Goal: Information Seeking & Learning: Learn about a topic

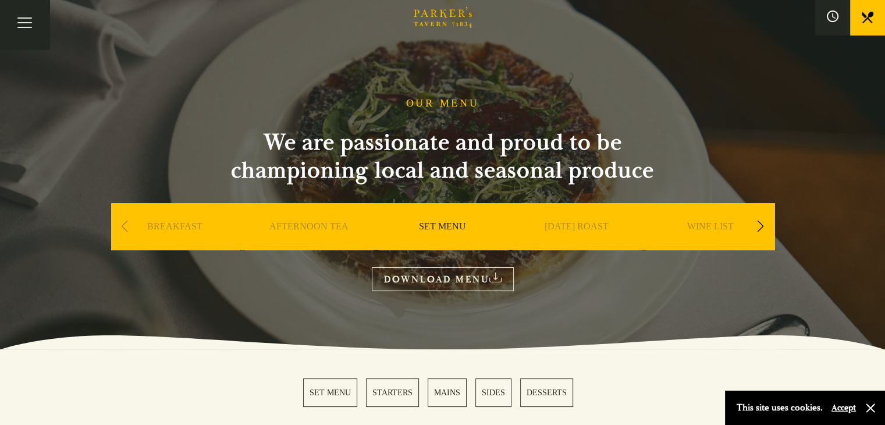
click at [452, 226] on link "SET MENU" at bounding box center [442, 244] width 47 height 47
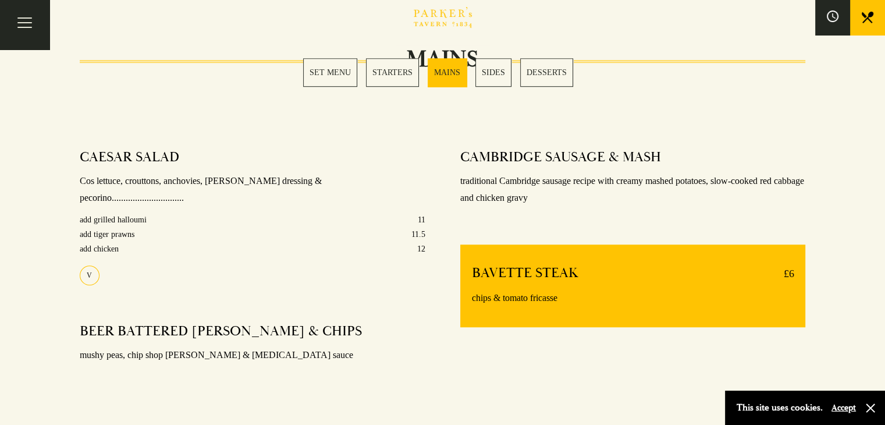
scroll to position [873, 0]
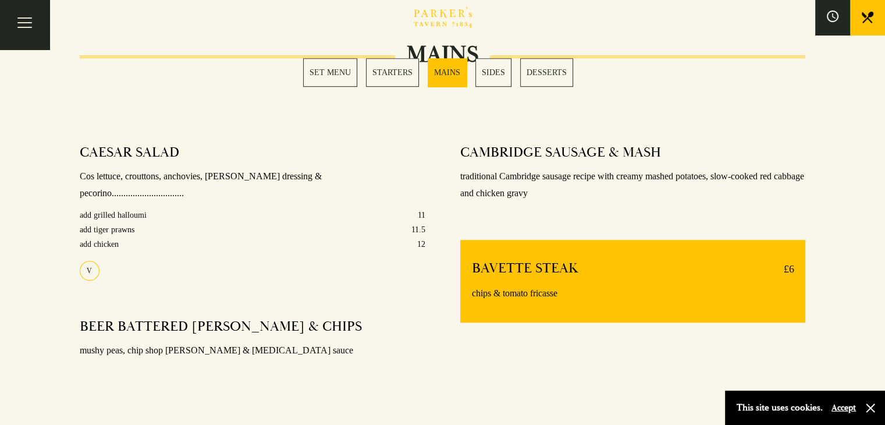
click at [502, 175] on p "traditional Cambridge sausage recipe with creamy mashed potatoes, slow-cooked r…" at bounding box center [633, 185] width 346 height 34
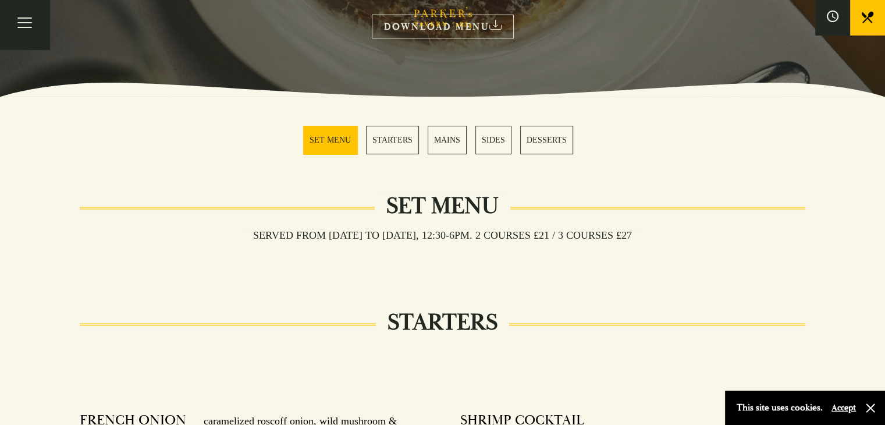
scroll to position [233, 0]
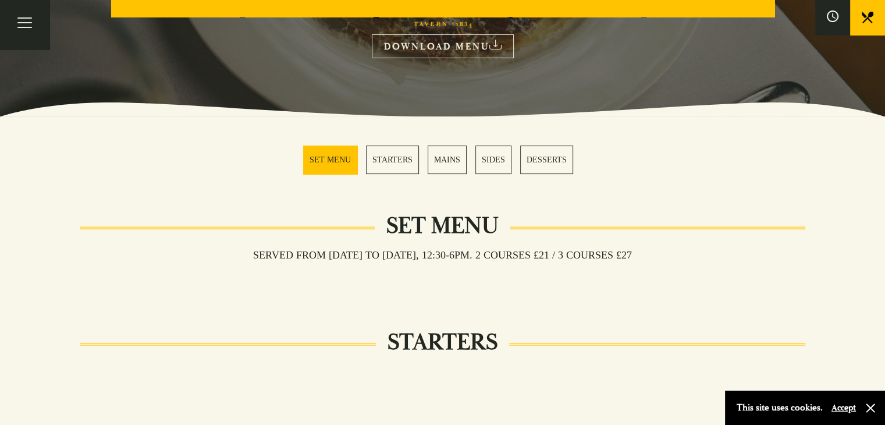
click at [386, 156] on link "STARTERS" at bounding box center [392, 159] width 53 height 29
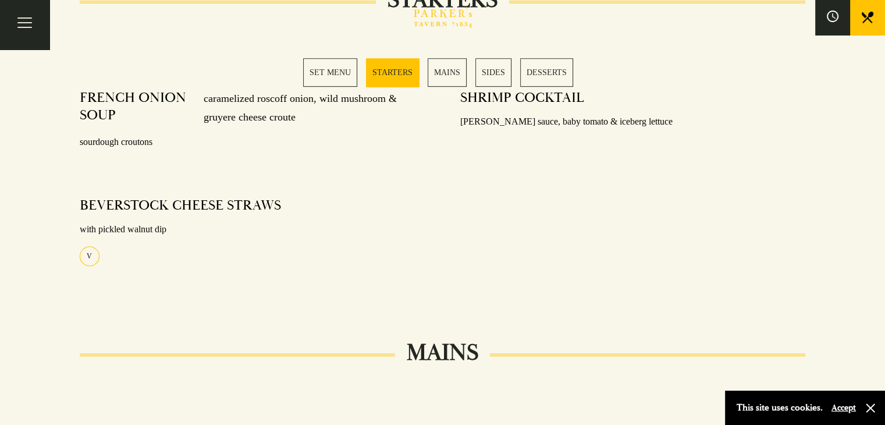
scroll to position [517, 0]
